Goal: Check status: Check status

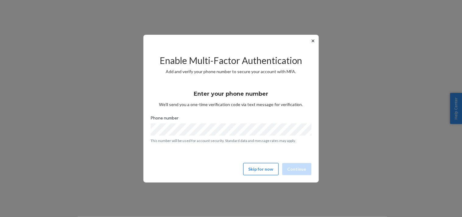
click at [251, 166] on button "Skip for now" at bounding box center [260, 169] width 35 height 12
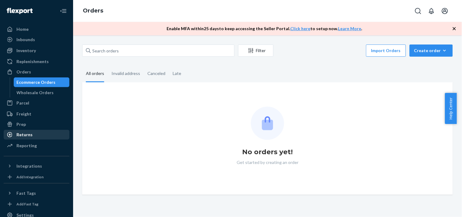
click at [43, 130] on div "Returns" at bounding box center [36, 134] width 65 height 9
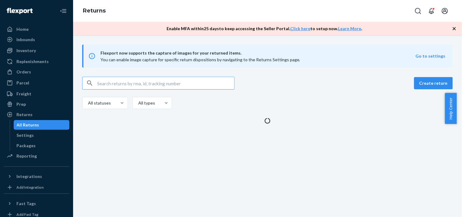
click at [108, 83] on input "text" at bounding box center [165, 83] width 137 height 12
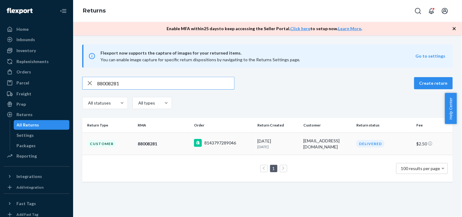
type input "88008281"
click at [122, 139] on td "Customer" at bounding box center [108, 143] width 53 height 22
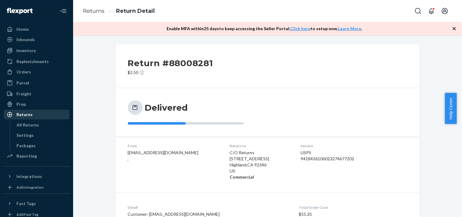
click at [25, 118] on div "Returns" at bounding box center [36, 114] width 65 height 9
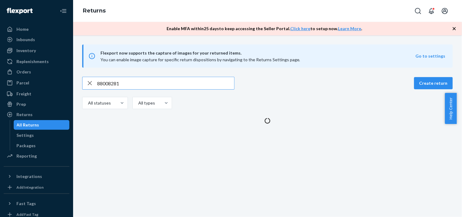
drag, startPoint x: 119, startPoint y: 84, endPoint x: 80, endPoint y: 85, distance: 39.3
click at [80, 85] on div "88008281 Create return All statuses All types" at bounding box center [268, 100] width 380 height 47
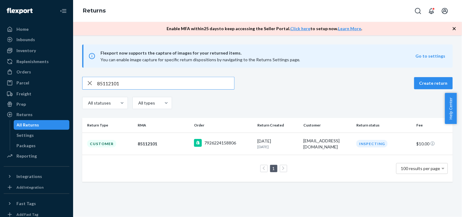
type input "85112101"
